Goal: Task Accomplishment & Management: Manage account settings

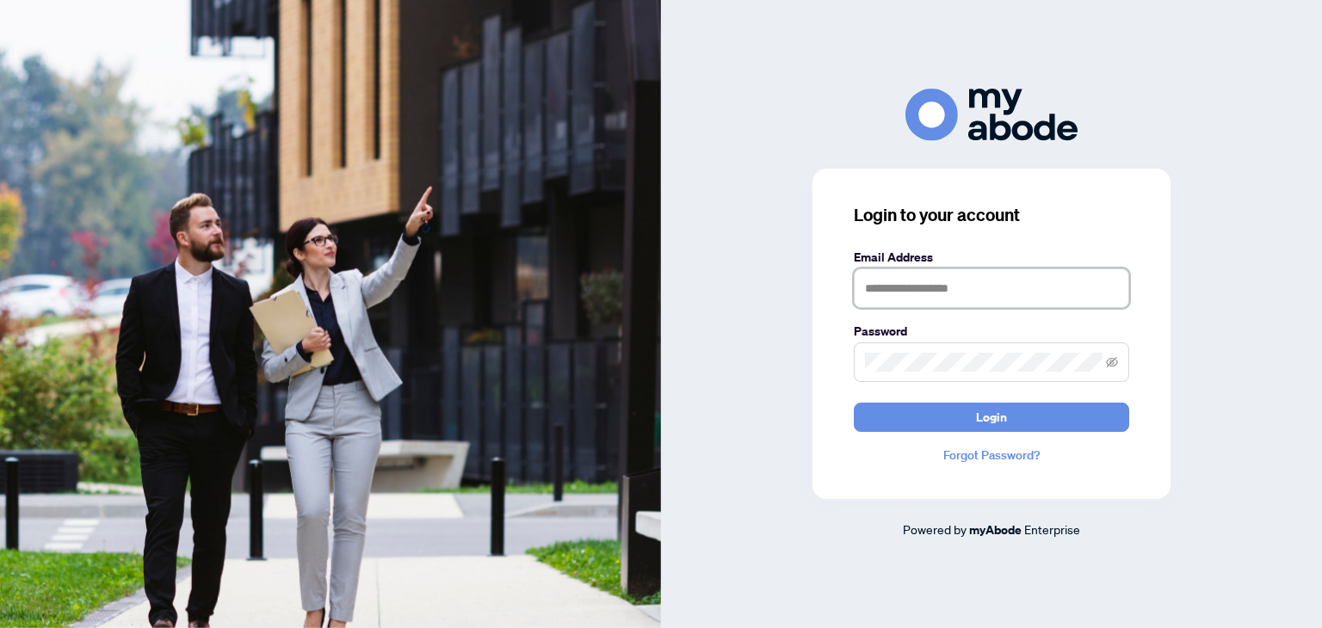
click at [914, 300] on input "text" at bounding box center [991, 289] width 275 height 40
type input "**********"
click at [854, 403] on button "Login" at bounding box center [991, 417] width 275 height 29
click at [968, 350] on span at bounding box center [991, 363] width 275 height 40
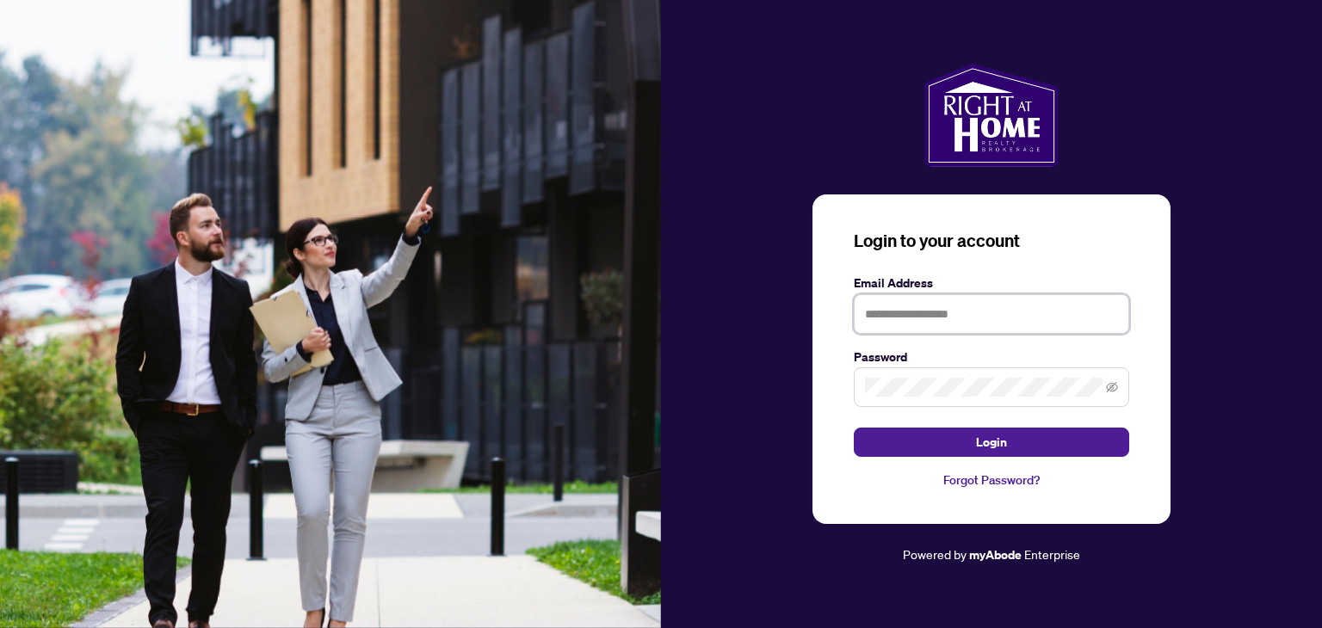
click at [879, 313] on input "text" at bounding box center [991, 314] width 275 height 40
type input "**********"
click at [1107, 391] on icon "eye-invisible" at bounding box center [1112, 387] width 12 height 12
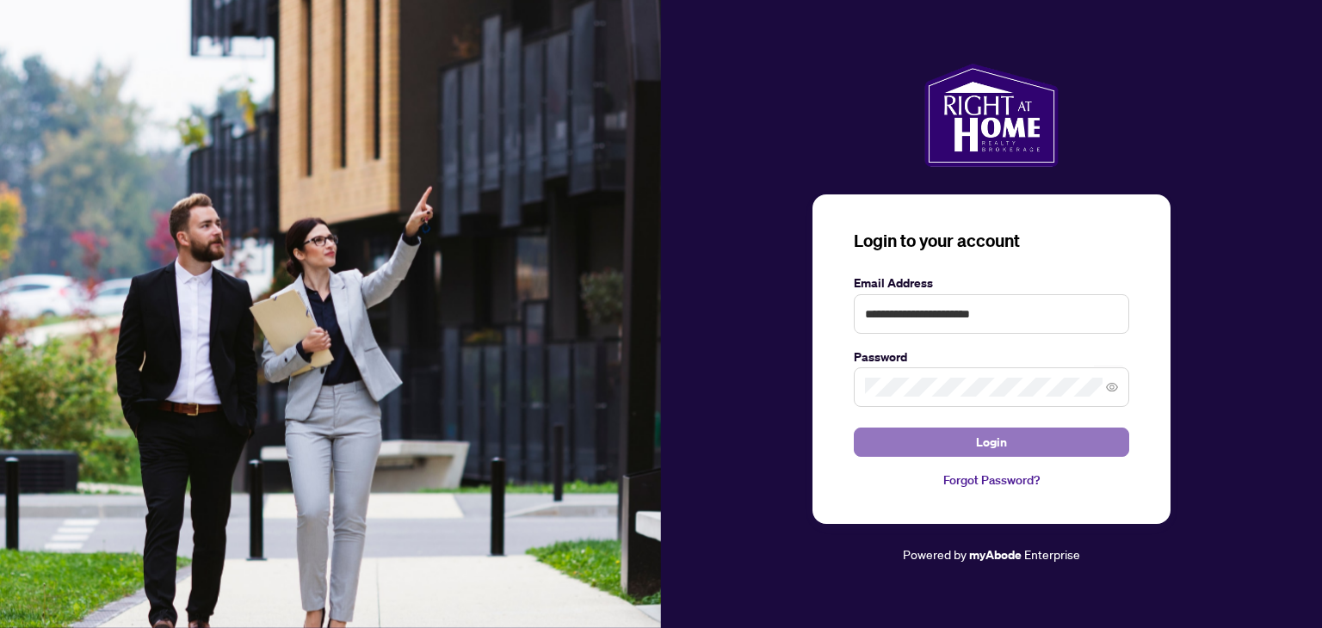
click at [1016, 445] on button "Login" at bounding box center [991, 442] width 275 height 29
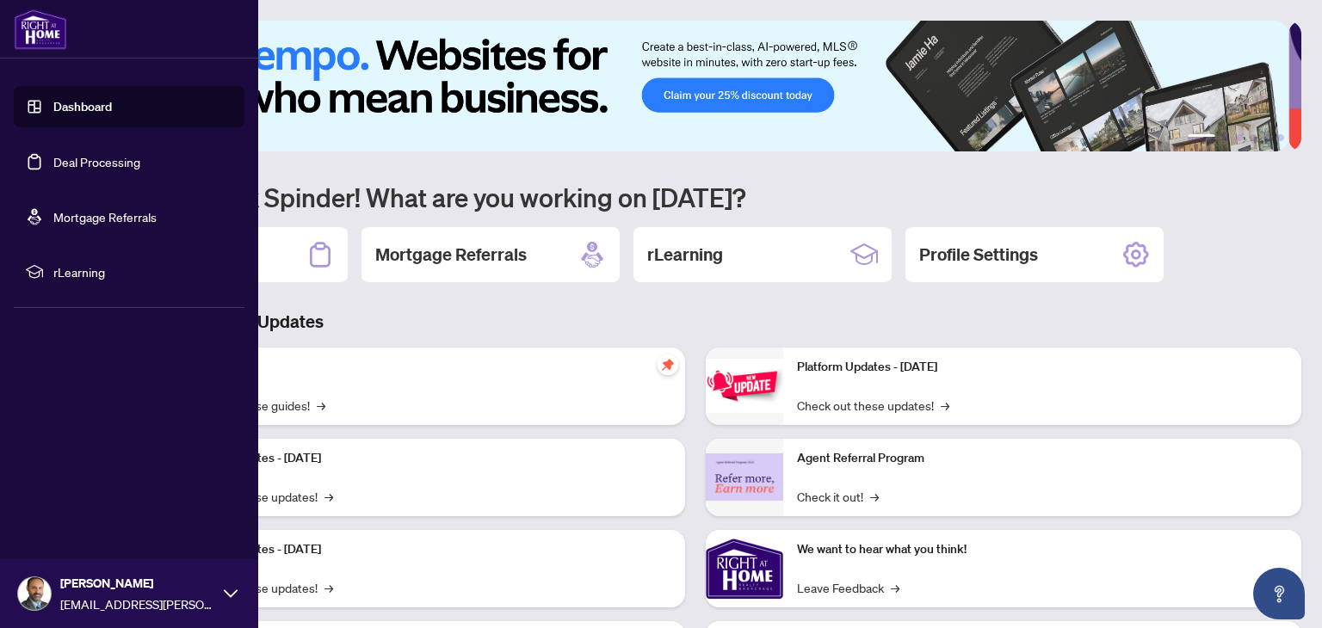
click at [108, 162] on link "Deal Processing" at bounding box center [96, 161] width 87 height 15
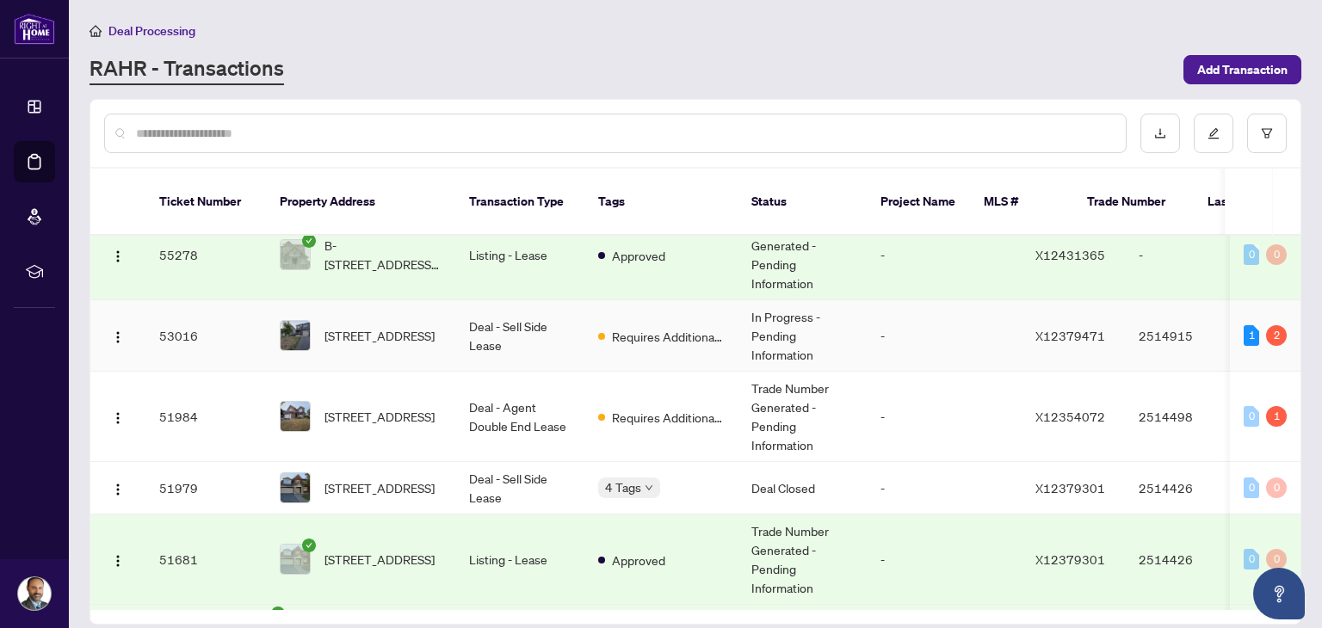
scroll to position [34, 0]
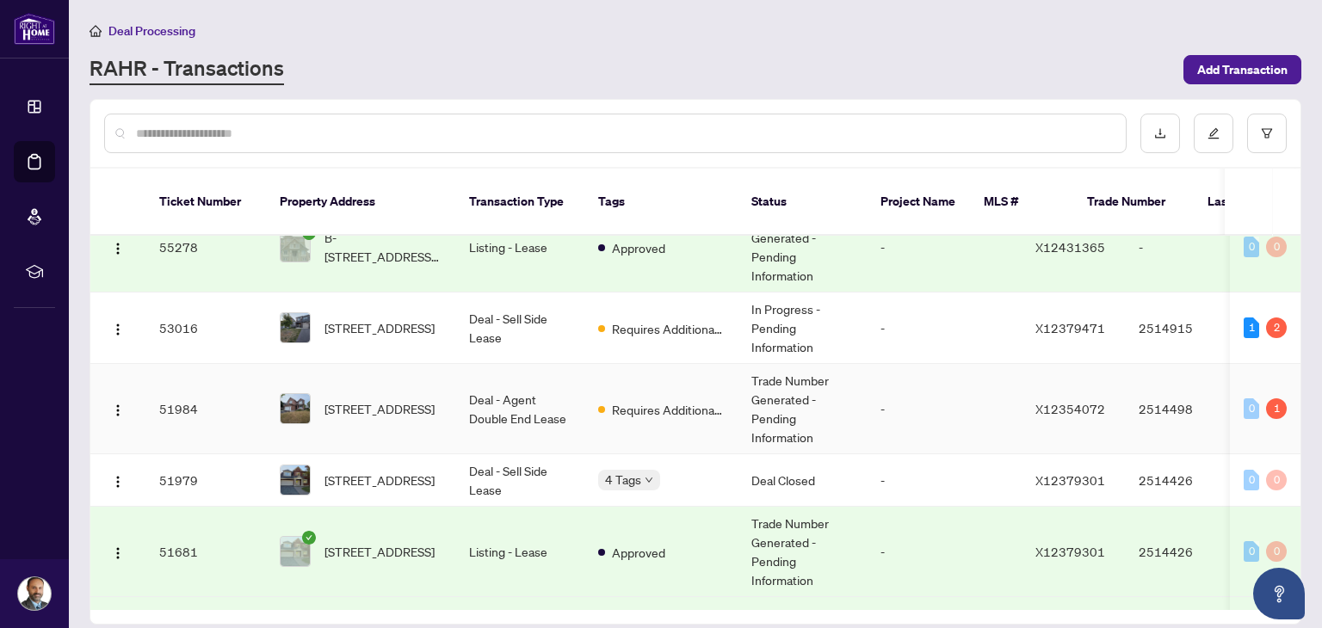
click at [450, 390] on td "[STREET_ADDRESS]" at bounding box center [360, 409] width 189 height 90
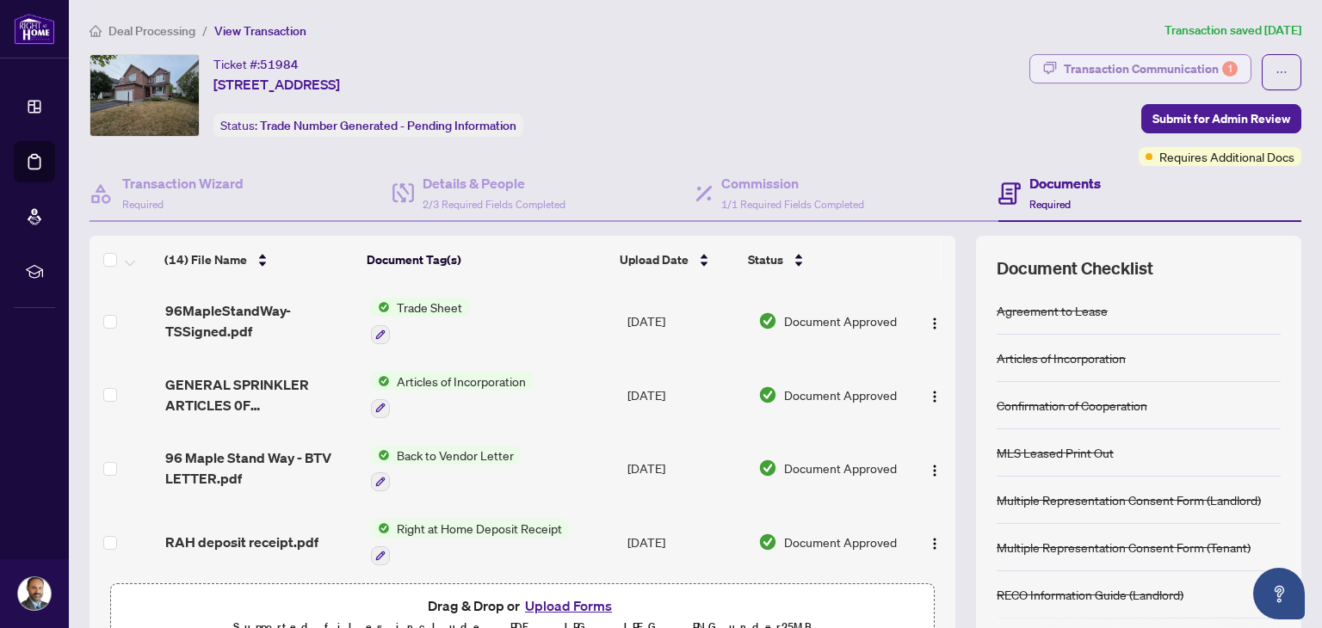
click at [1050, 75] on button "Transaction Communication 1" at bounding box center [1141, 68] width 222 height 29
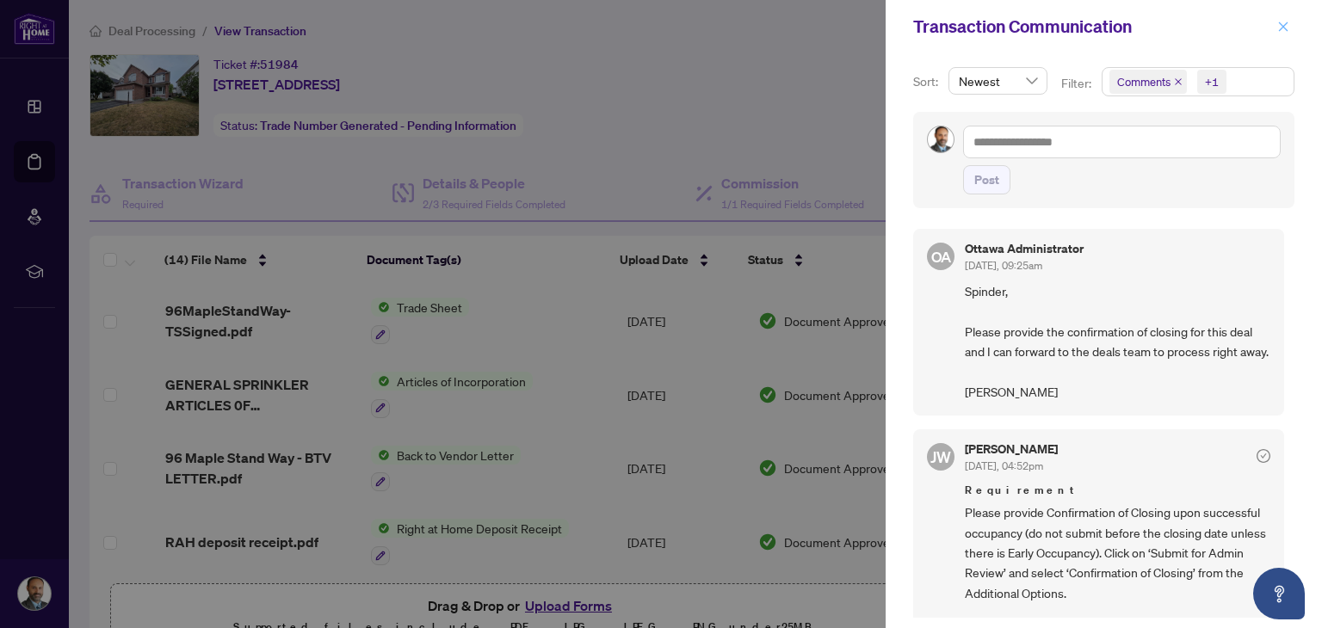
click at [1288, 29] on icon "close" at bounding box center [1284, 27] width 12 height 12
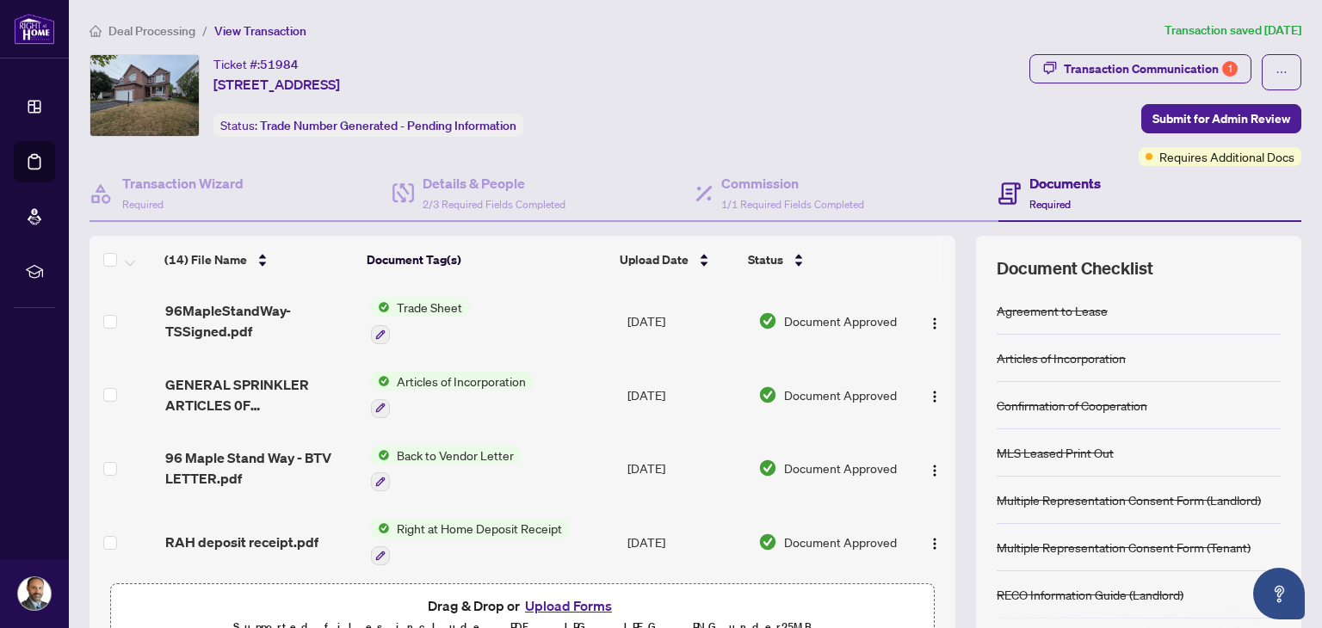
click at [176, 30] on span "Deal Processing" at bounding box center [151, 30] width 87 height 15
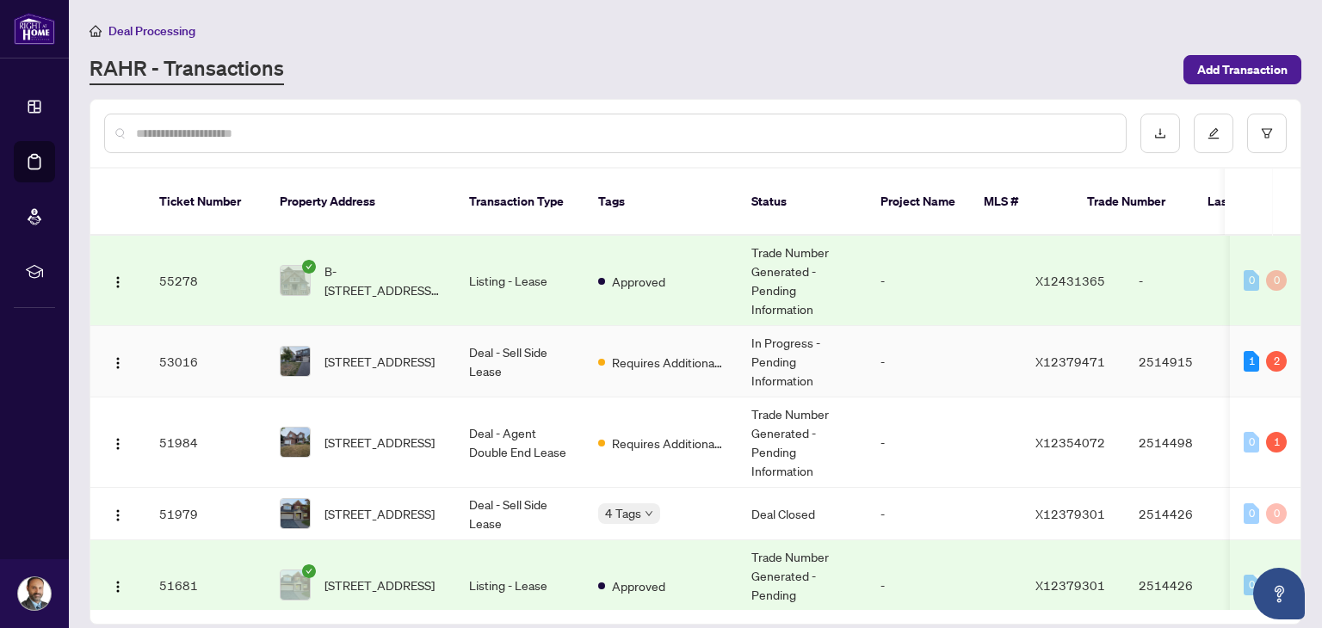
click at [616, 352] on td "Requires Additional Docs" at bounding box center [661, 361] width 153 height 71
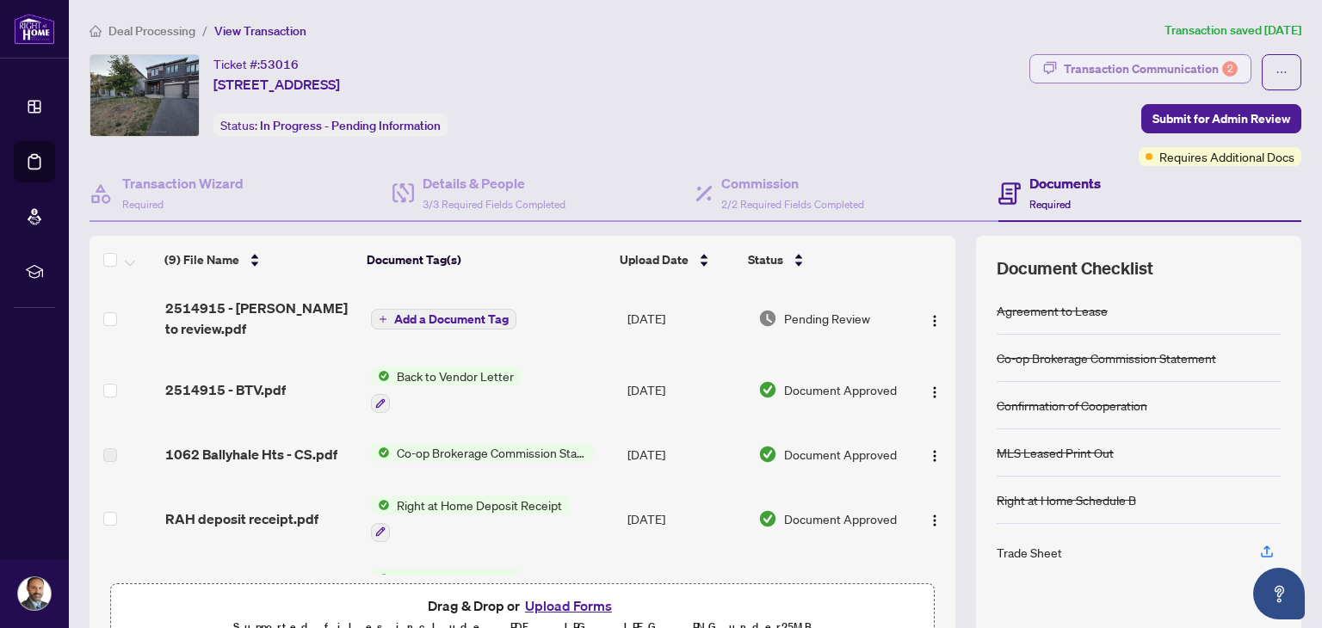
click at [1109, 59] on div "Transaction Communication 2" at bounding box center [1151, 69] width 174 height 28
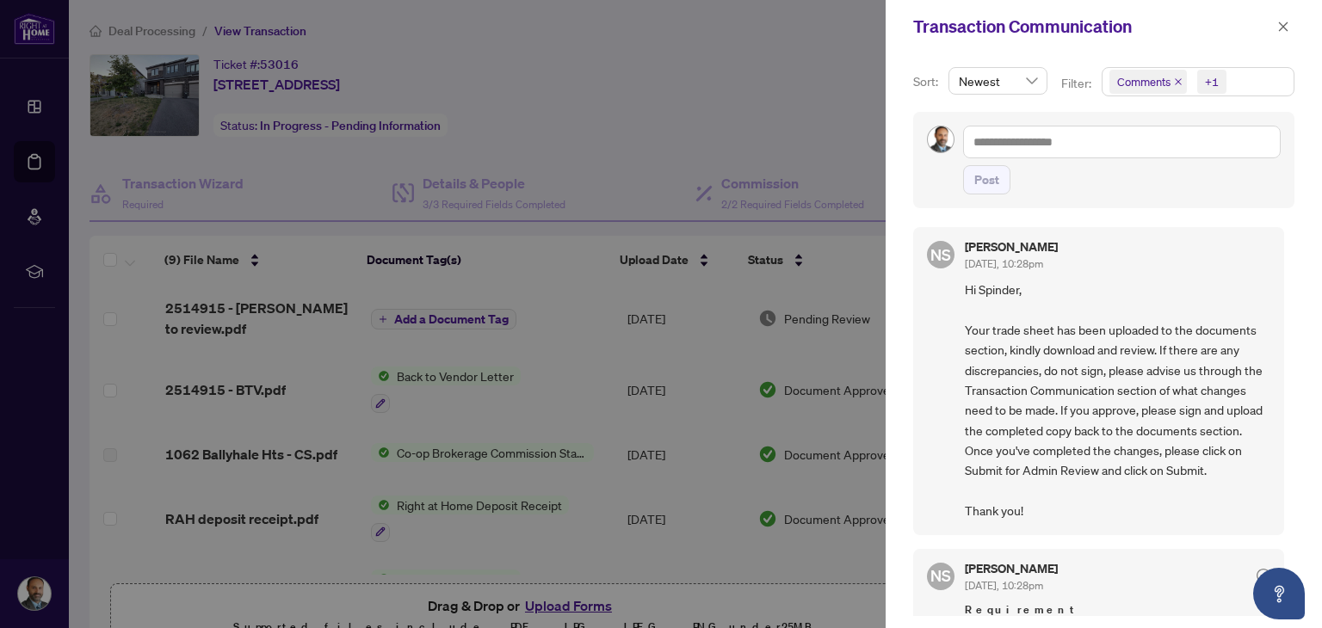
scroll to position [2, 0]
click at [671, 129] on div at bounding box center [661, 314] width 1322 height 628
click at [98, 336] on div at bounding box center [661, 314] width 1322 height 628
click at [1284, 27] on icon "close" at bounding box center [1283, 26] width 9 height 9
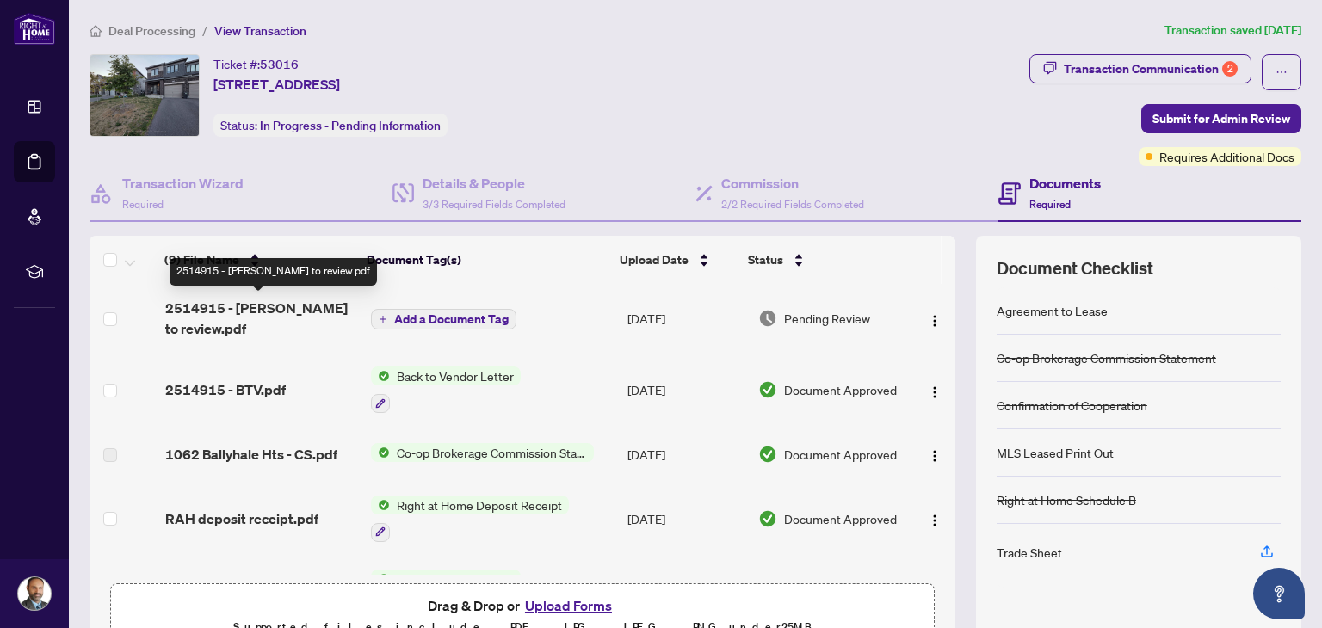
click at [201, 309] on span "2514915 - [PERSON_NAME] to review.pdf" at bounding box center [261, 318] width 192 height 41
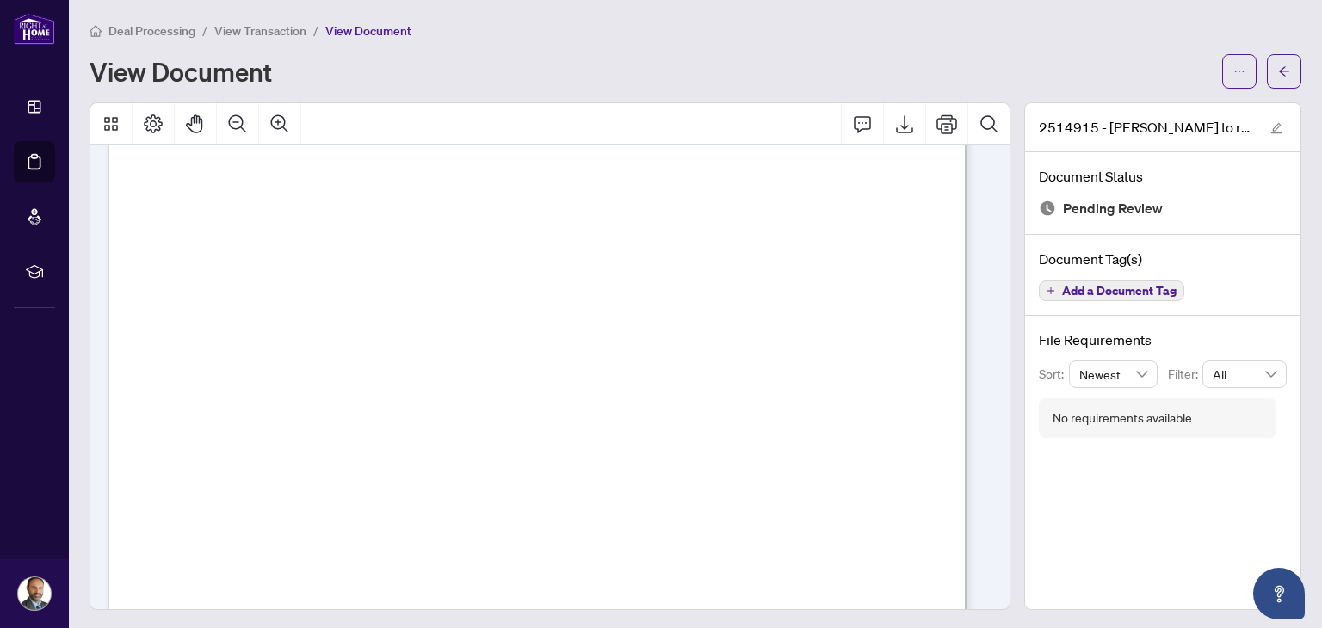
scroll to position [382, 0]
click at [894, 125] on icon "Export" at bounding box center [904, 124] width 21 height 21
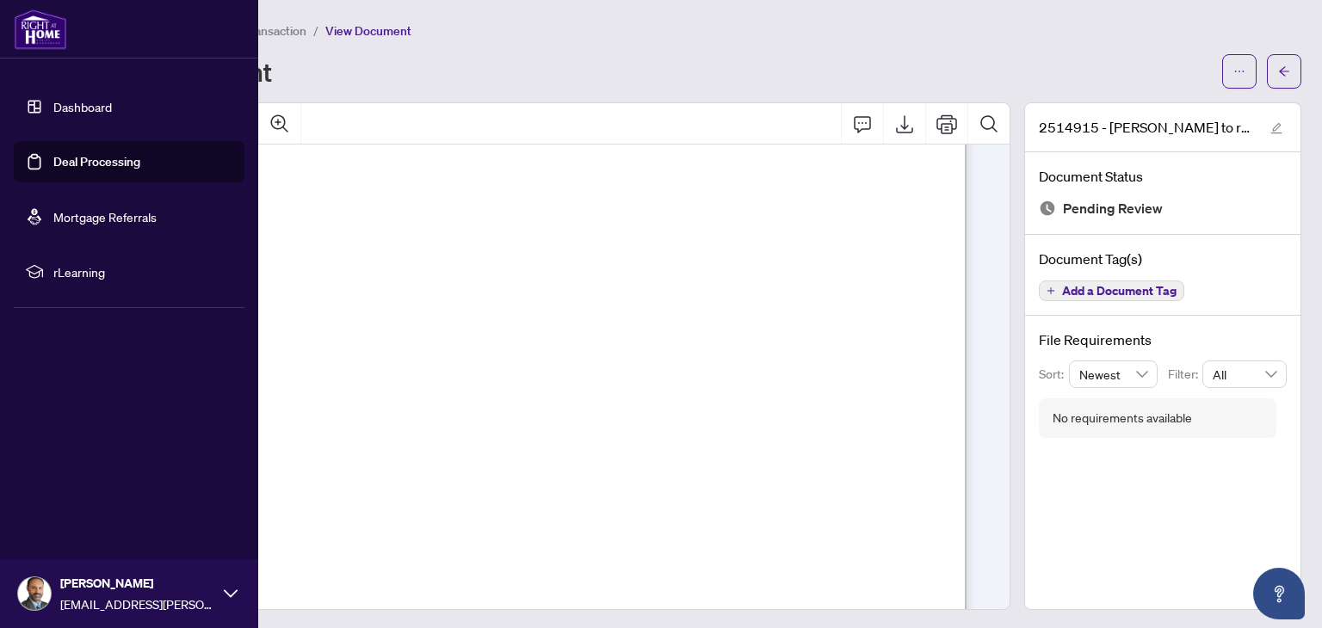
click at [100, 154] on link "Deal Processing" at bounding box center [96, 161] width 87 height 15
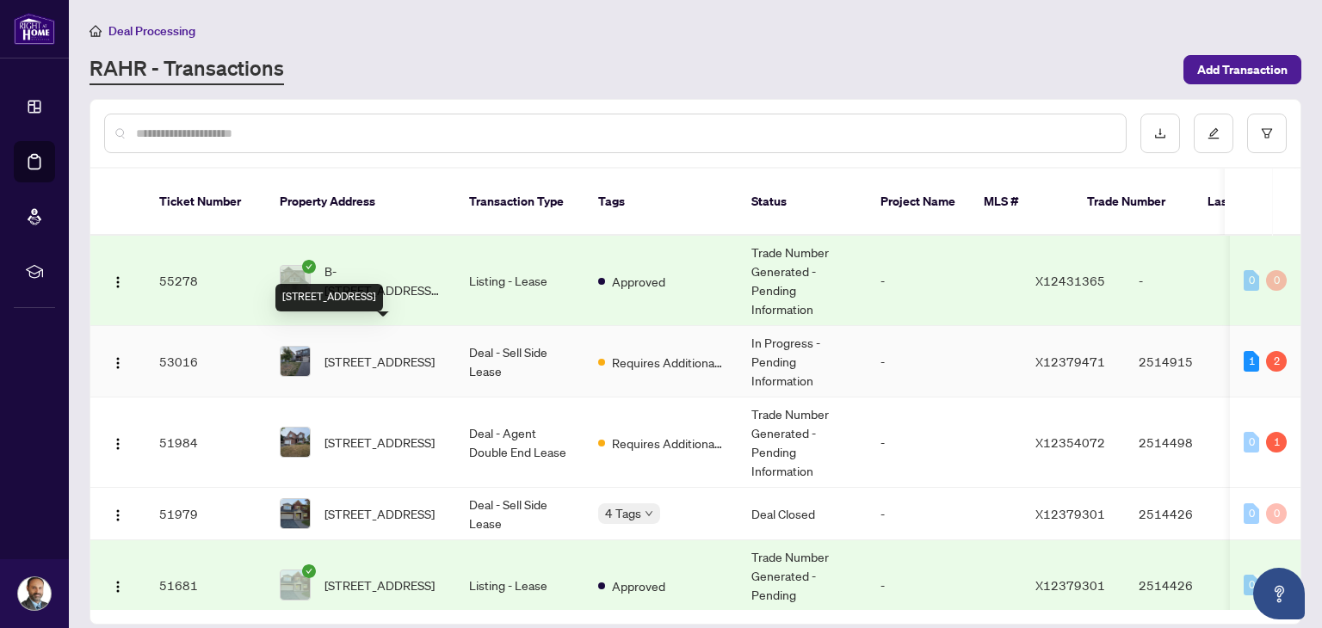
click at [381, 352] on span "[STREET_ADDRESS]" at bounding box center [380, 361] width 110 height 19
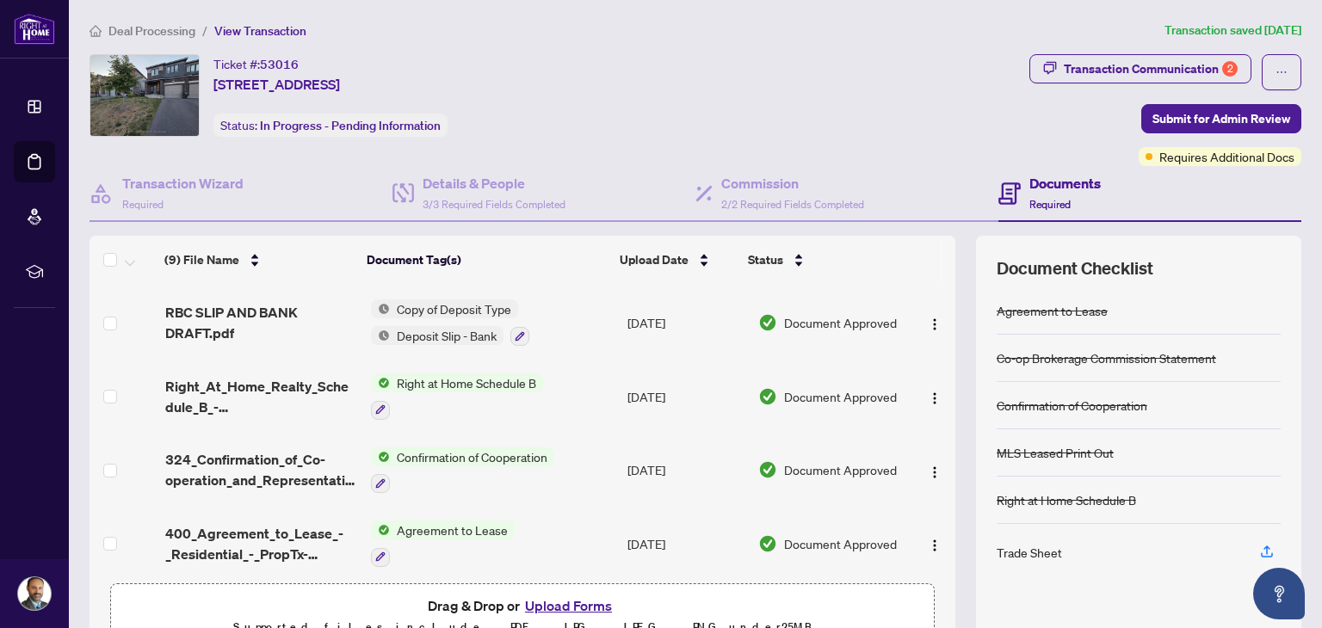
scroll to position [345, 0]
click at [1259, 548] on icon "button" at bounding box center [1266, 551] width 15 height 15
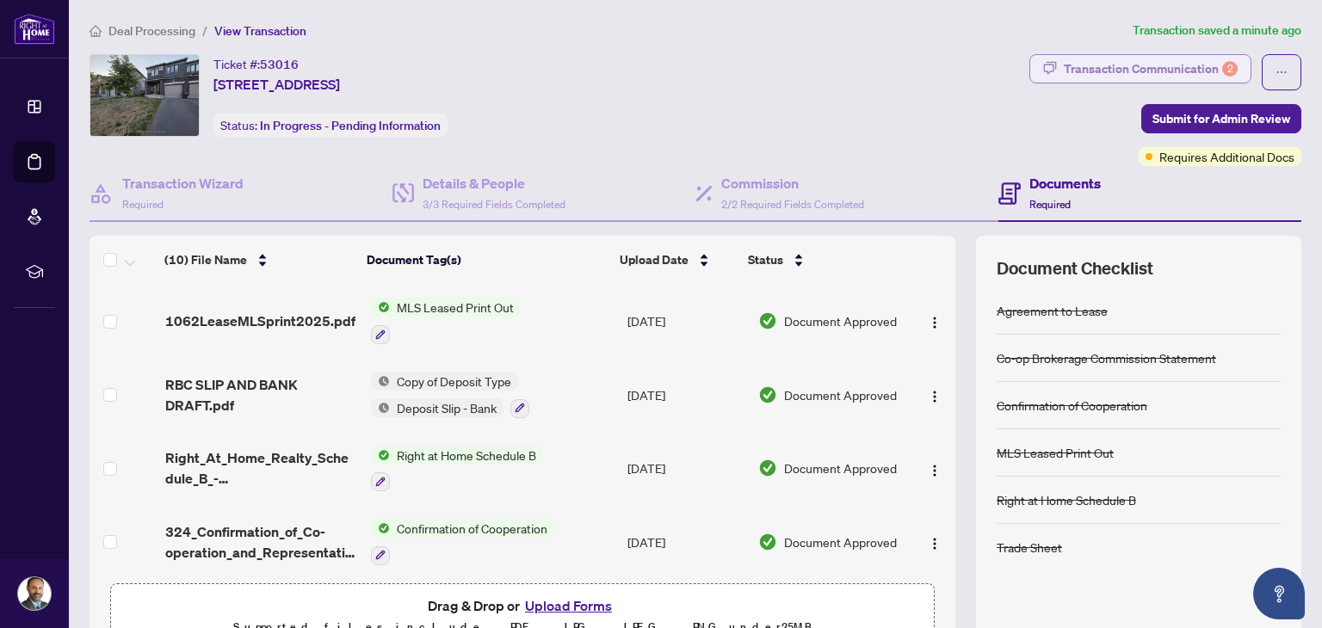
click at [1090, 65] on div "Transaction Communication 2" at bounding box center [1151, 69] width 174 height 28
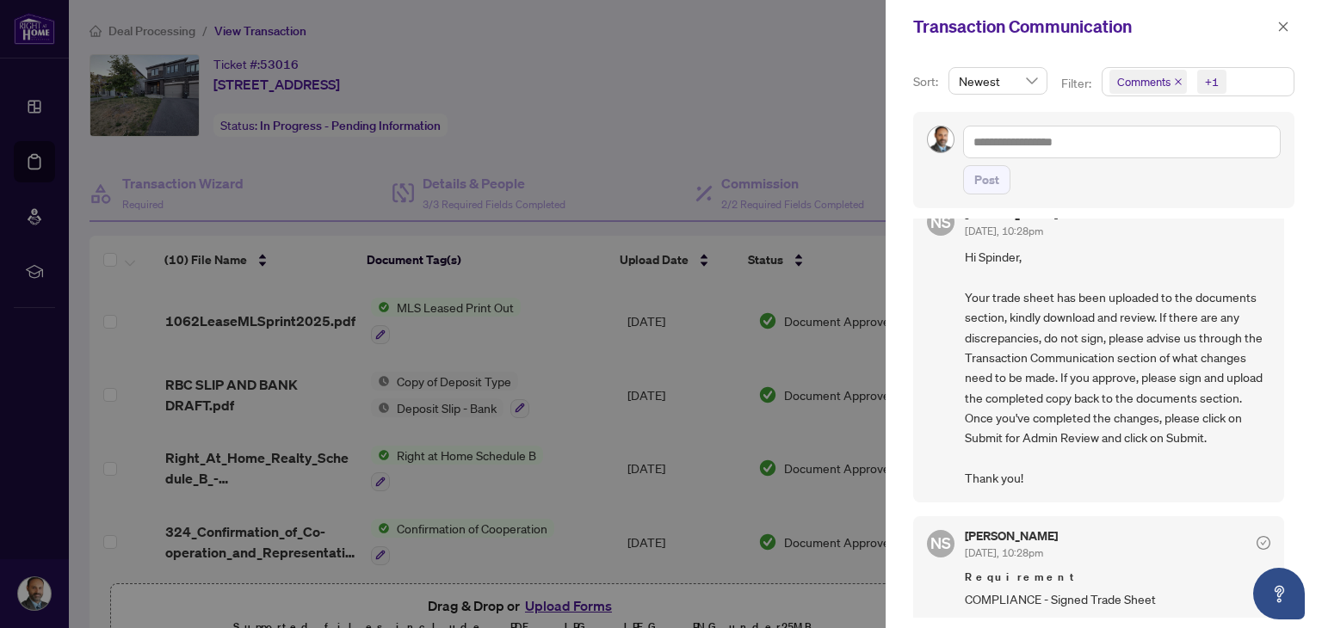
scroll to position [0, 0]
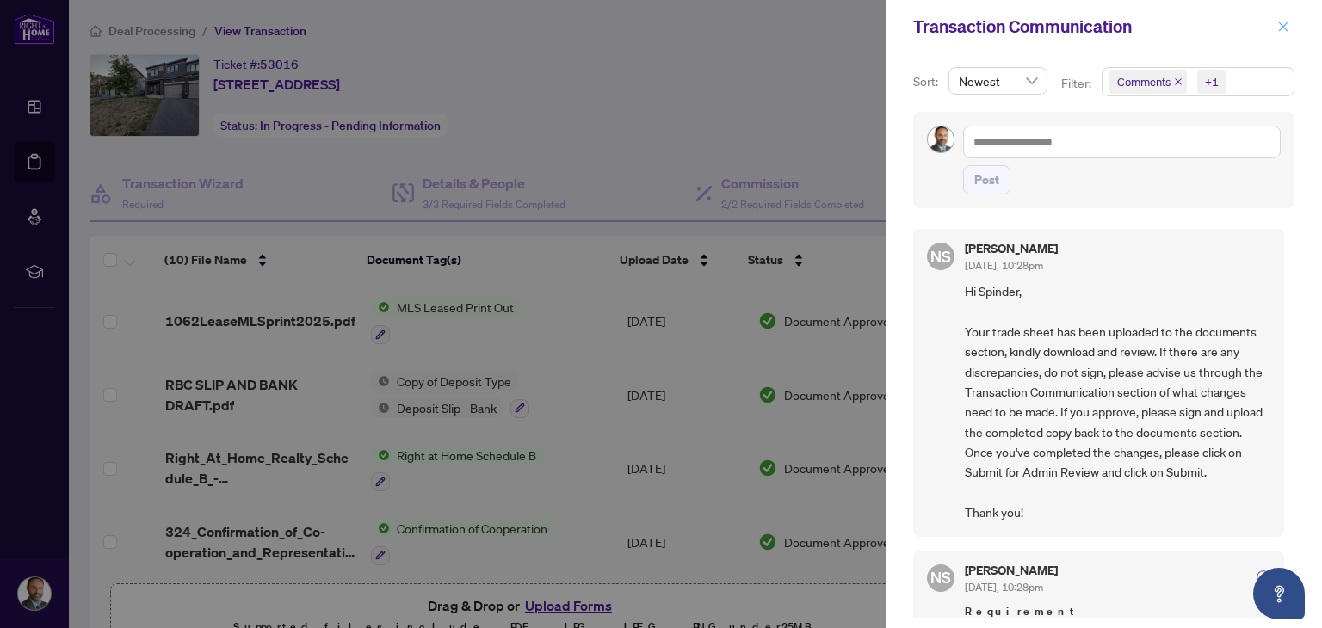
click at [1284, 32] on icon "close" at bounding box center [1284, 27] width 12 height 12
